Goal: Information Seeking & Learning: Find specific fact

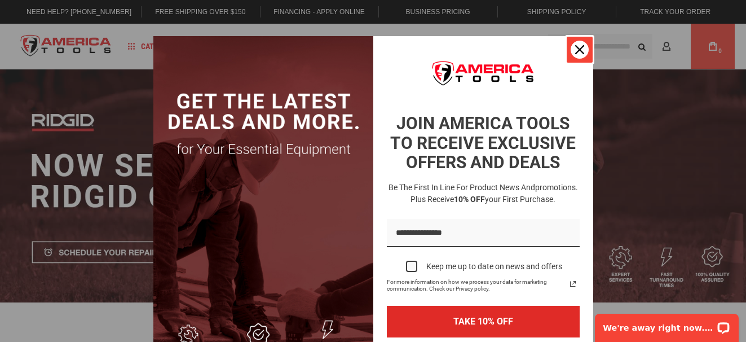
click at [576, 50] on icon "close icon" at bounding box center [580, 49] width 9 height 9
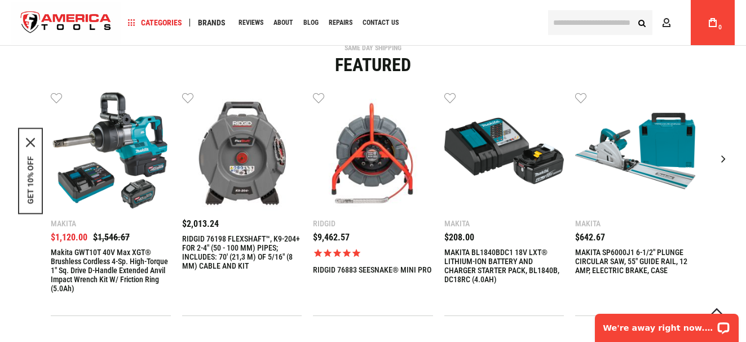
scroll to position [304, 0]
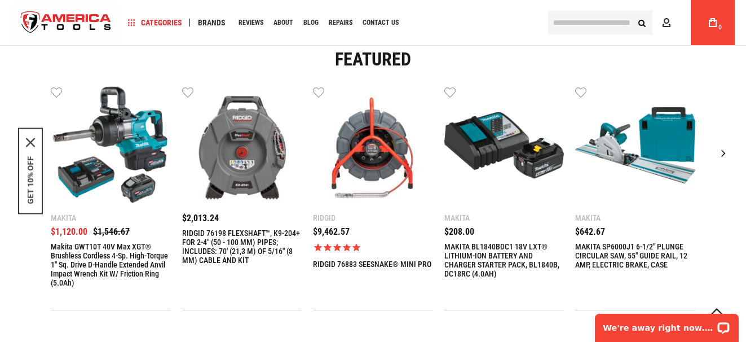
click at [722, 153] on div "Next slide" at bounding box center [724, 153] width 28 height 28
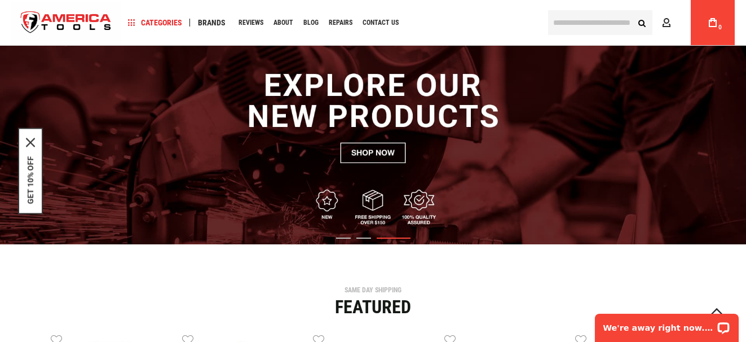
scroll to position [0, 0]
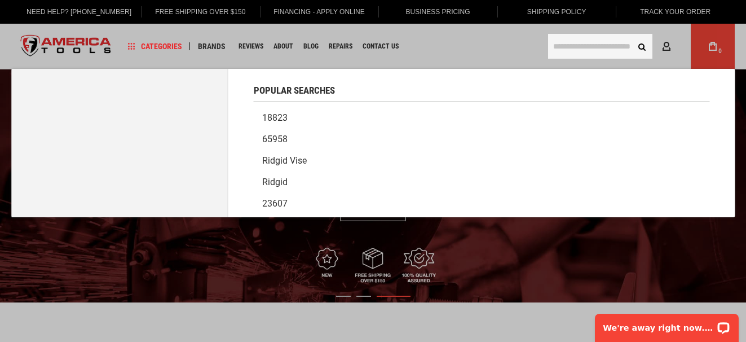
click at [624, 49] on input "text" at bounding box center [600, 46] width 104 height 25
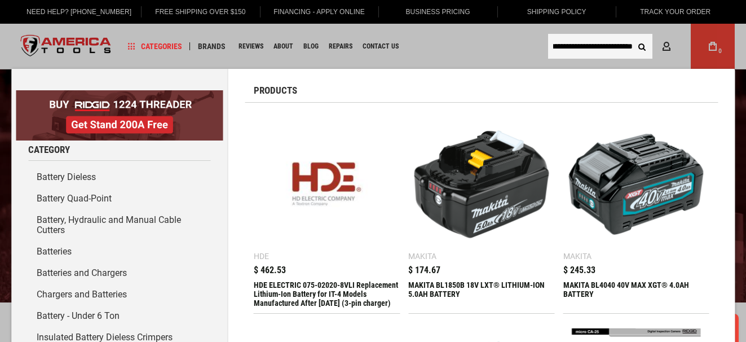
scroll to position [0, 20]
type input "**********"
click at [640, 45] on button "Search" at bounding box center [641, 46] width 21 height 21
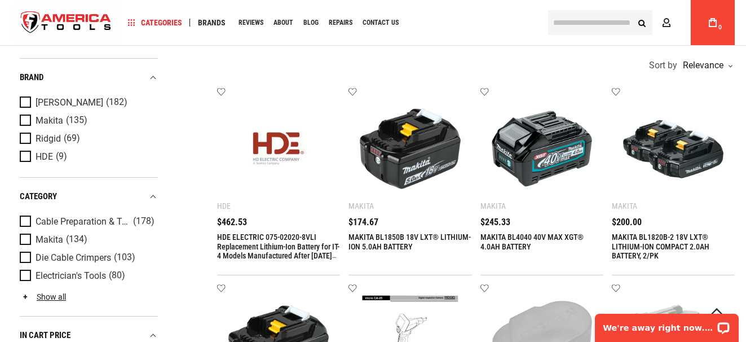
scroll to position [241, 0]
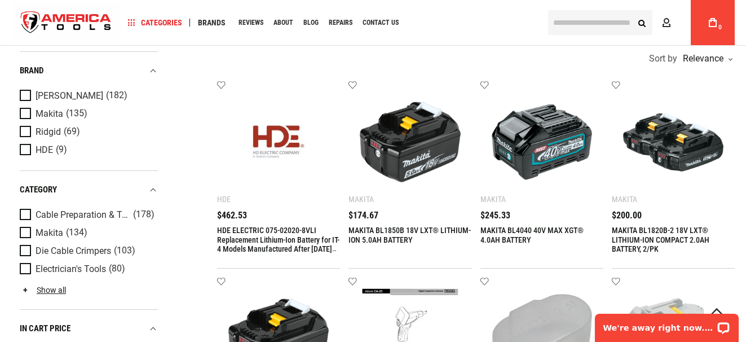
drag, startPoint x: 746, startPoint y: 78, endPoint x: 746, endPoint y: 88, distance: 9.6
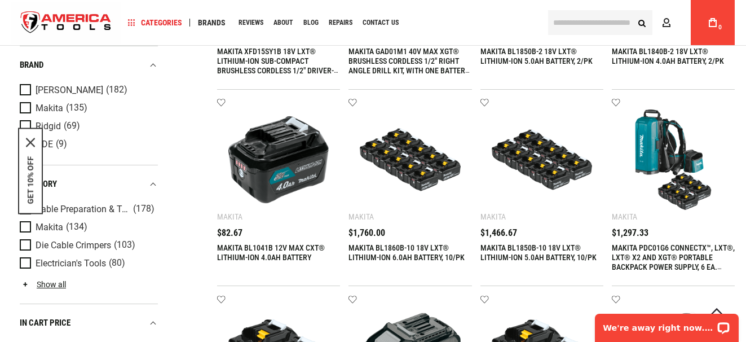
scroll to position [823, 0]
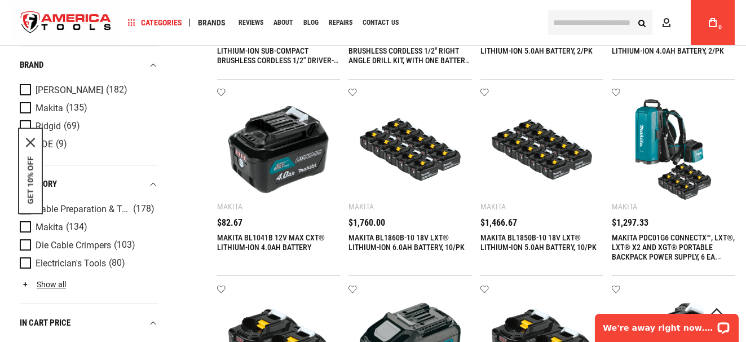
drag, startPoint x: 746, startPoint y: 164, endPoint x: 744, endPoint y: 179, distance: 16.0
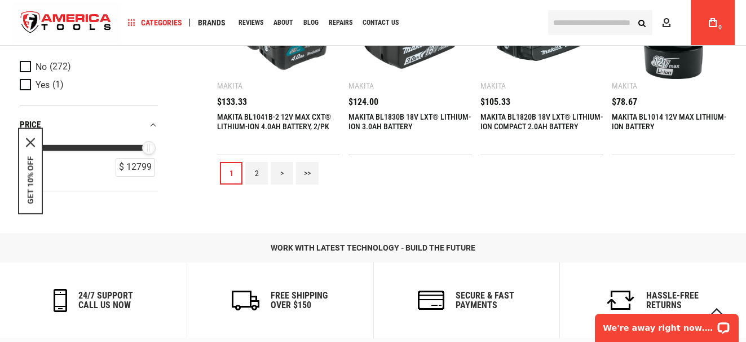
scroll to position [1341, 0]
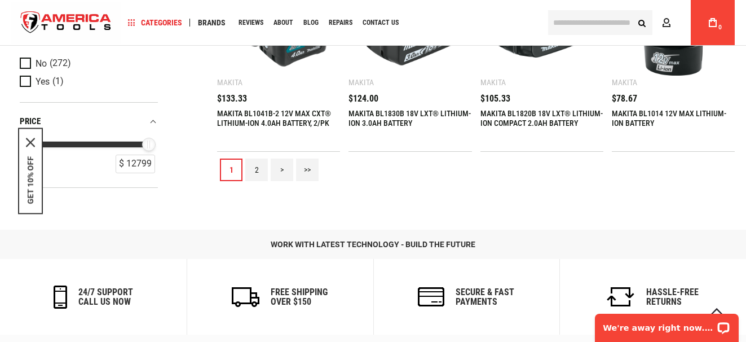
click at [305, 164] on link ">>" at bounding box center [307, 170] width 23 height 23
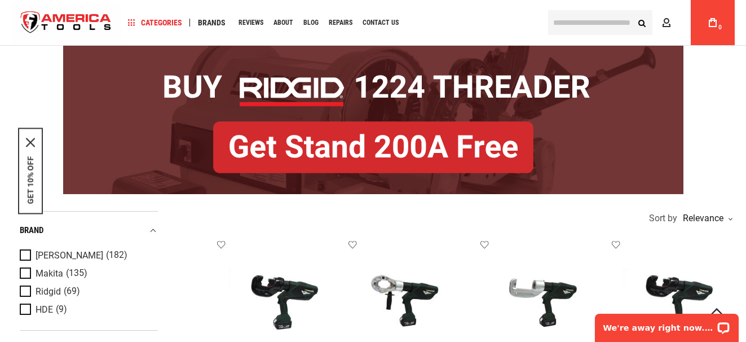
scroll to position [0, 0]
